Goal: Transaction & Acquisition: Purchase product/service

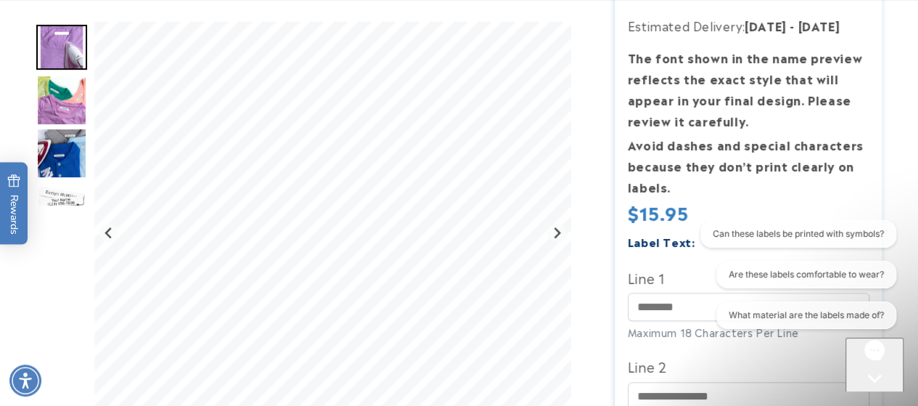
scroll to position [348, 0]
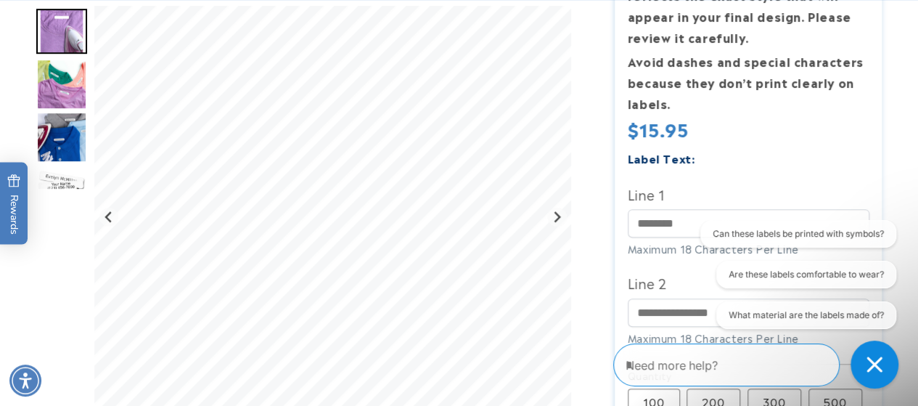
click at [871, 364] on icon "Close conversation starters" at bounding box center [874, 364] width 16 height 16
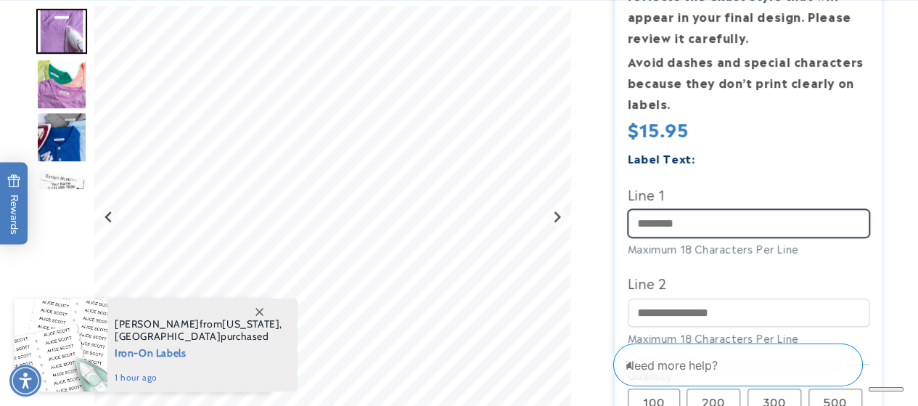
click at [707, 225] on input "Line 1" at bounding box center [749, 223] width 242 height 28
click at [700, 229] on input "Line 1" at bounding box center [749, 223] width 242 height 28
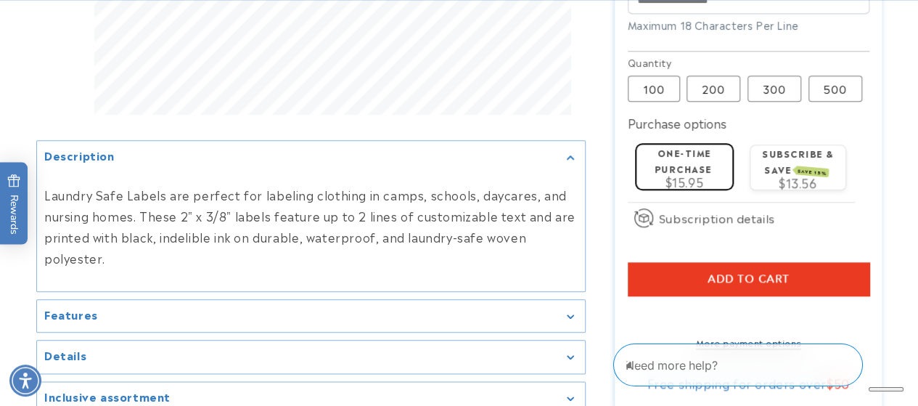
scroll to position [665, 0]
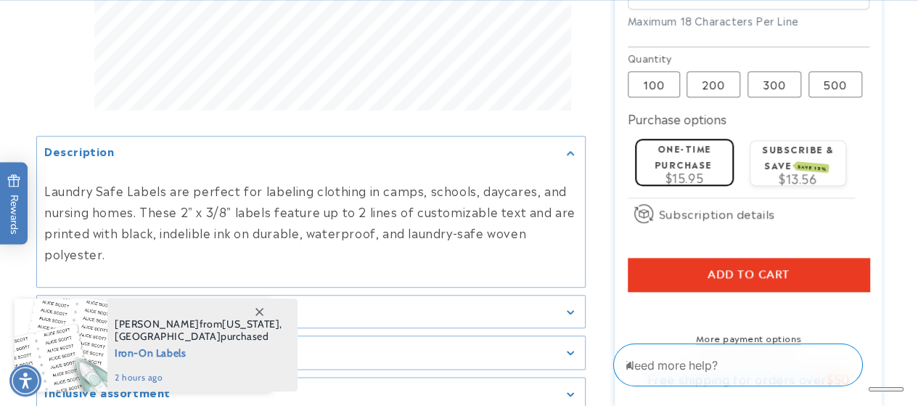
click at [820, 275] on button "Add to cart" at bounding box center [749, 274] width 242 height 33
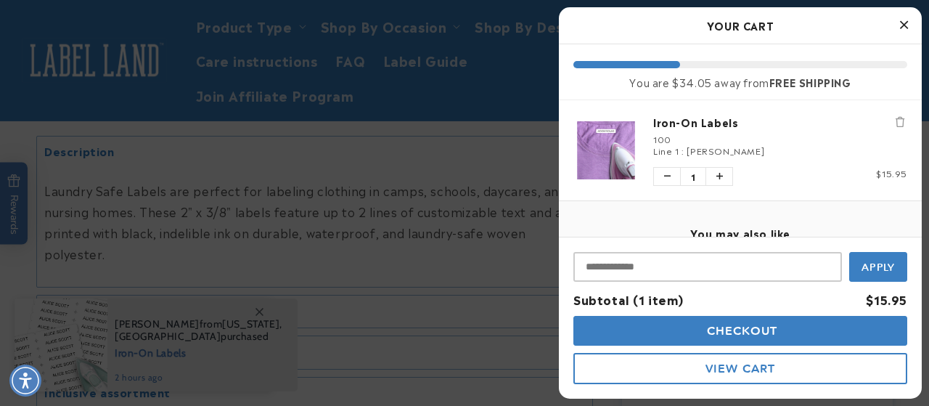
click at [903, 23] on icon "Close Cart" at bounding box center [904, 24] width 8 height 13
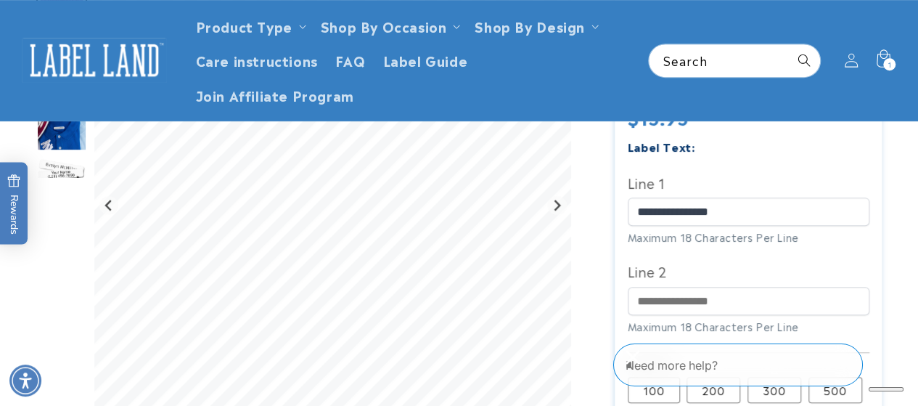
scroll to position [351, 0]
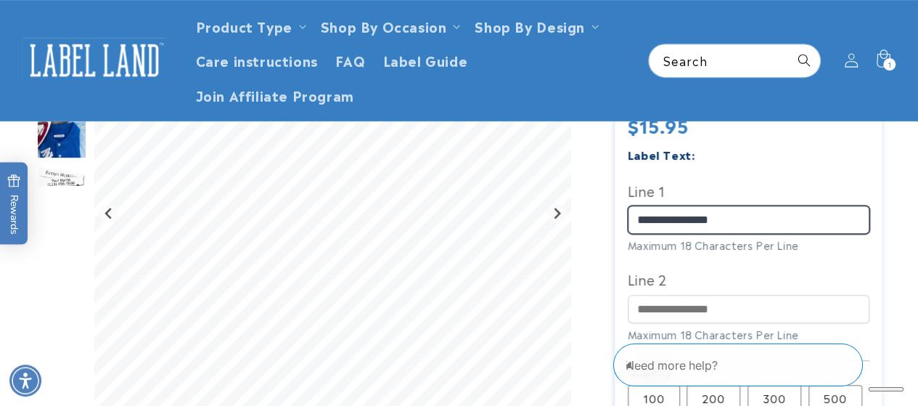
click at [766, 218] on input "**********" at bounding box center [749, 219] width 242 height 28
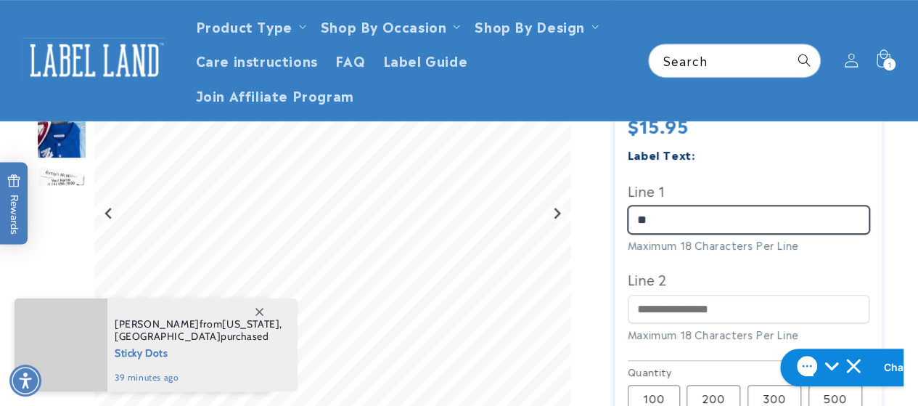
type input "*"
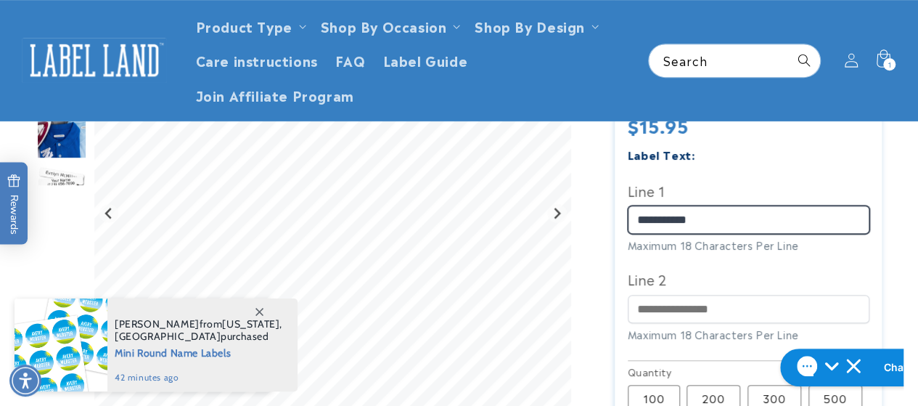
click at [766, 218] on input "**********" at bounding box center [749, 219] width 242 height 28
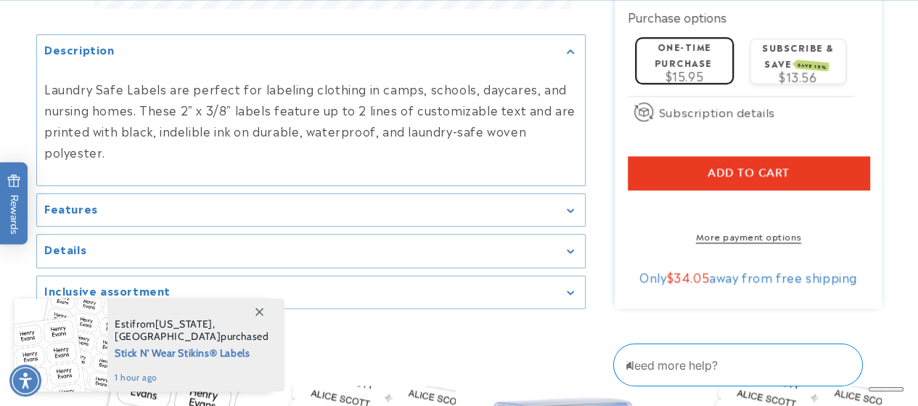
scroll to position [767, 0]
click at [769, 170] on span "Add to cart" at bounding box center [748, 171] width 82 height 13
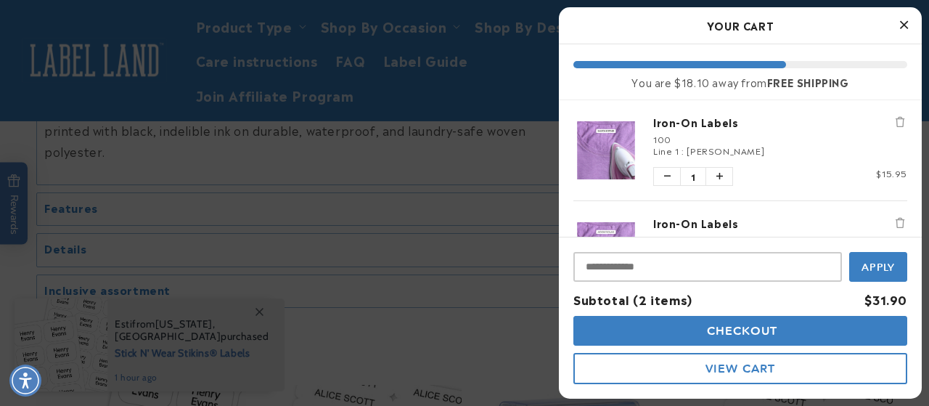
click at [903, 22] on icon "Close Cart" at bounding box center [904, 24] width 8 height 13
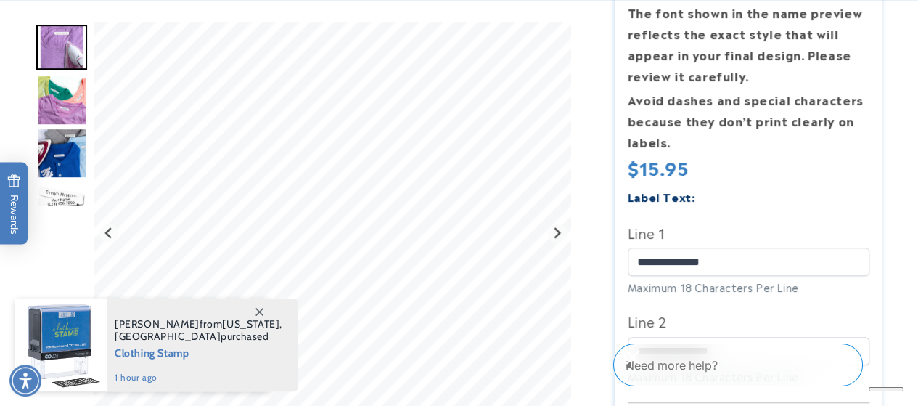
scroll to position [311, 0]
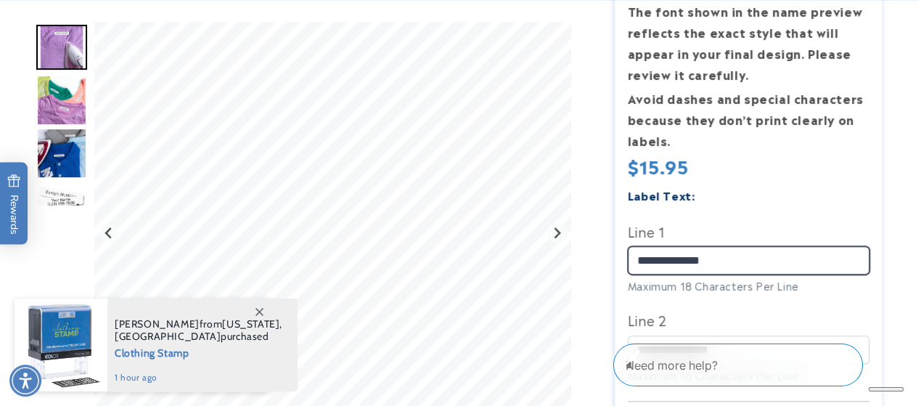
click at [753, 258] on input "**********" at bounding box center [749, 260] width 242 height 28
type input "*"
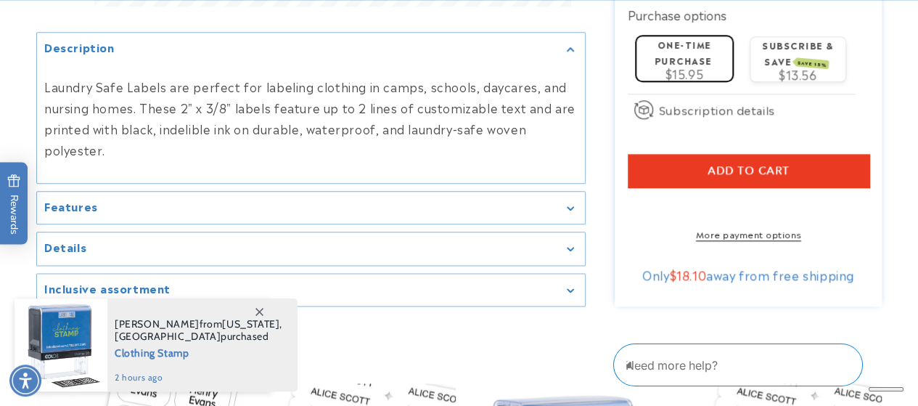
scroll to position [771, 0]
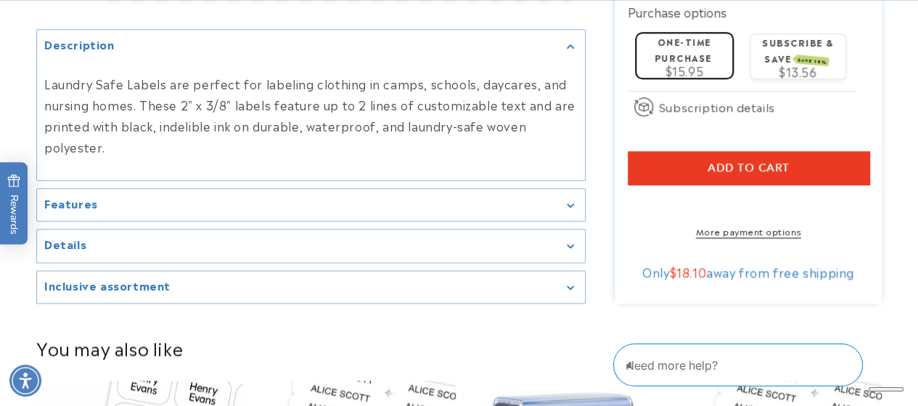
click at [711, 157] on button "Add to cart" at bounding box center [749, 167] width 242 height 33
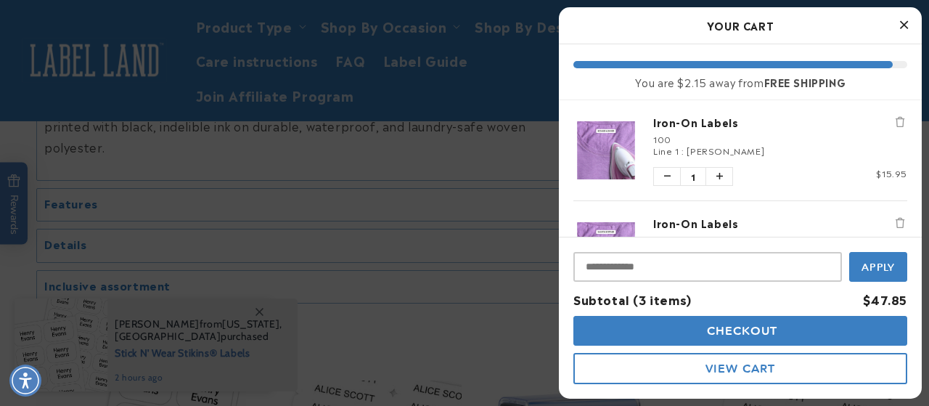
click at [900, 22] on icon "Close Cart" at bounding box center [904, 24] width 8 height 13
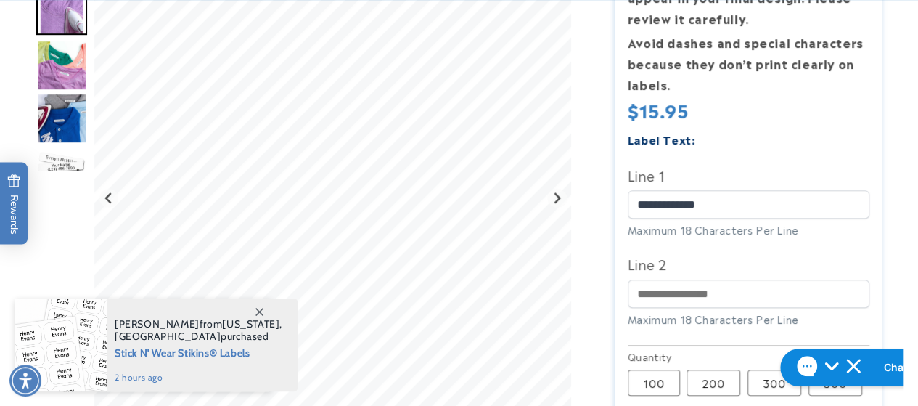
scroll to position [367, 0]
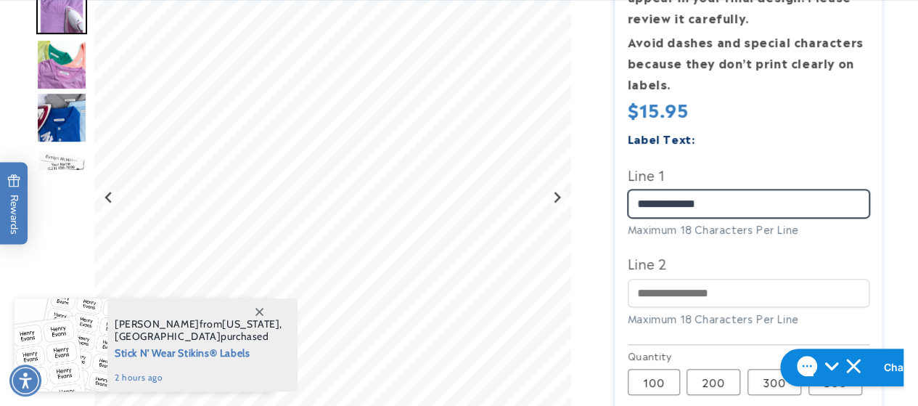
click at [740, 201] on input "**********" at bounding box center [749, 203] width 242 height 28
type input "*"
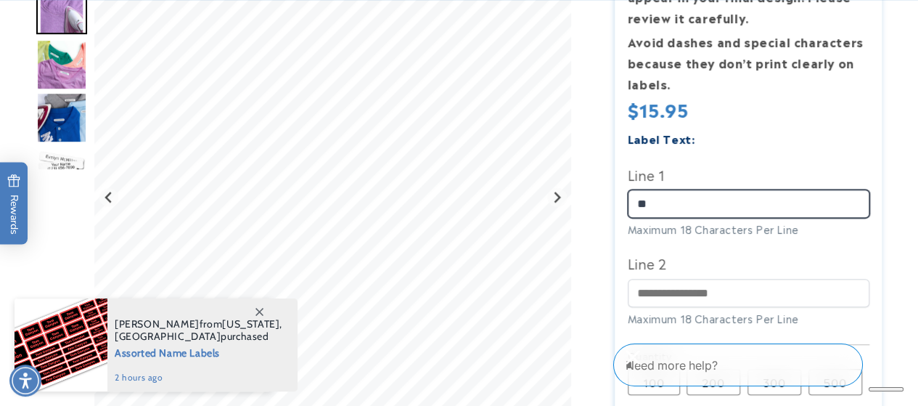
type input "*"
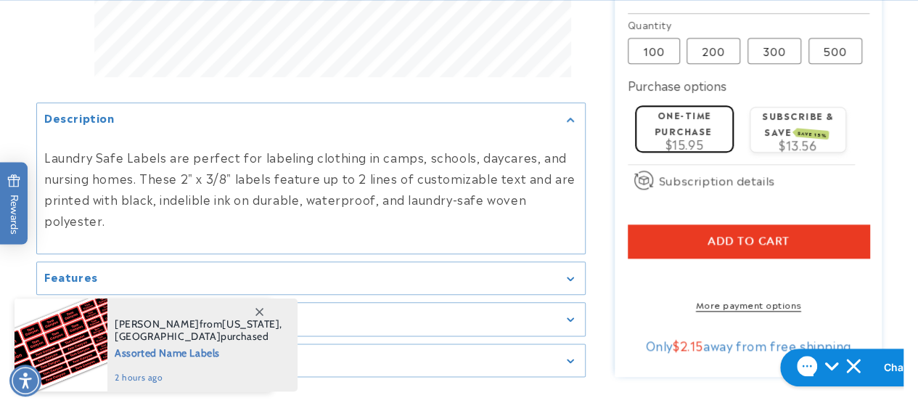
scroll to position [700, 0]
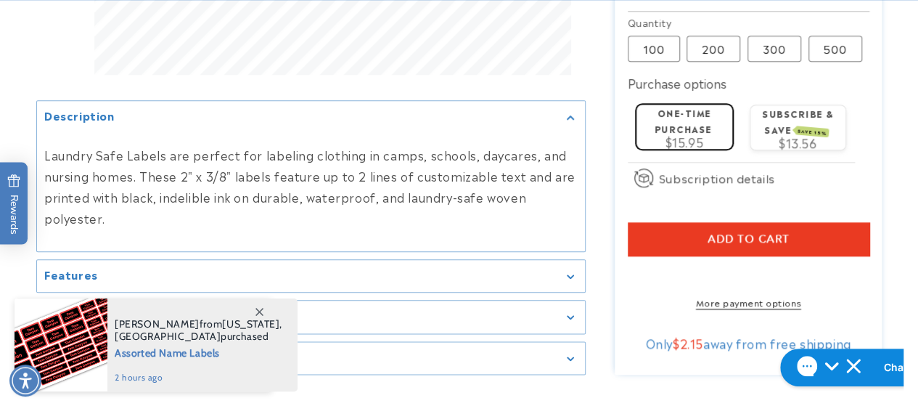
click at [631, 277] on shop-pay-wallet-button at bounding box center [630, 272] width 4 height 17
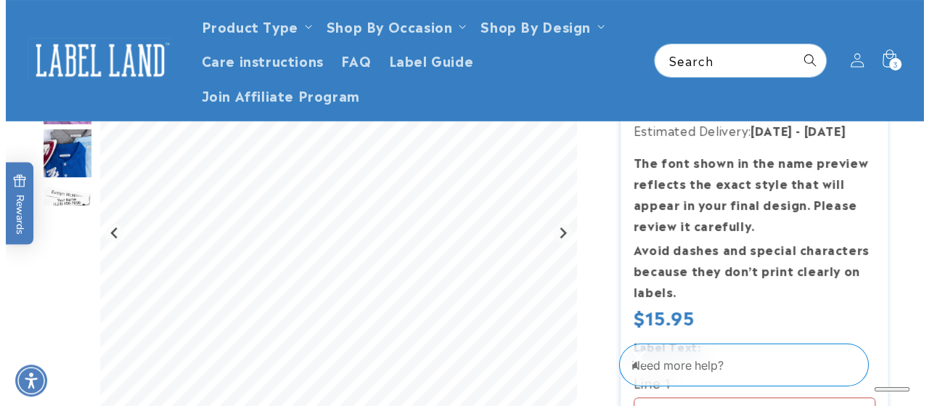
scroll to position [149, 0]
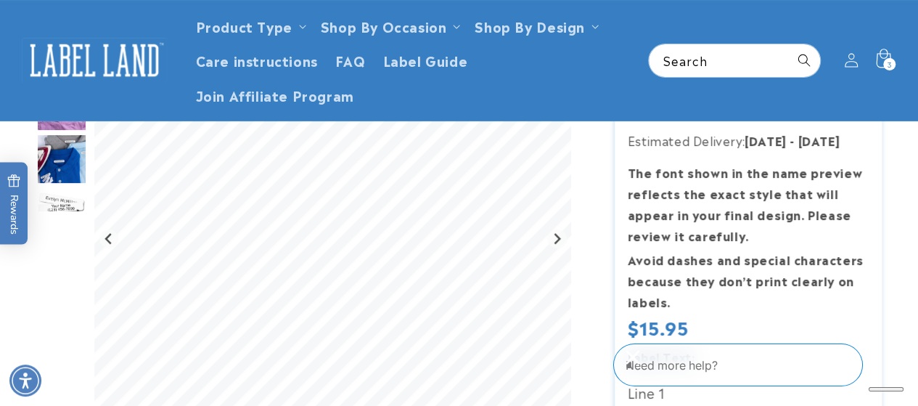
click at [879, 59] on icon at bounding box center [883, 61] width 34 height 34
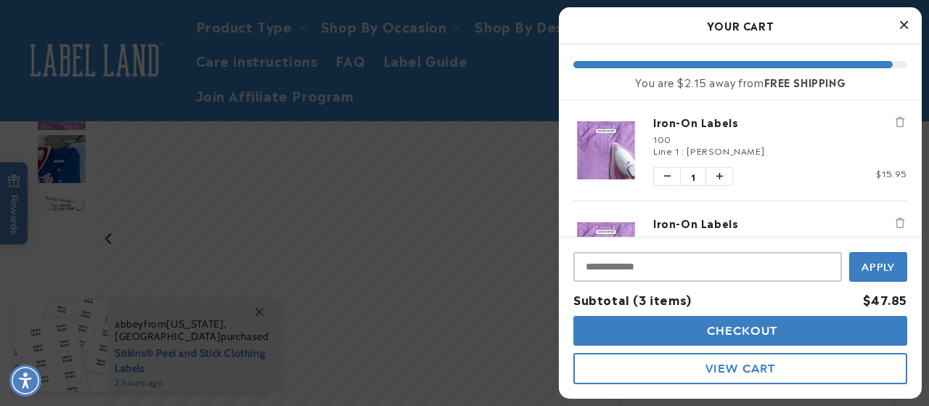
click at [664, 333] on button "Checkout" at bounding box center [740, 331] width 334 height 30
